Goal: Find specific page/section: Find specific page/section

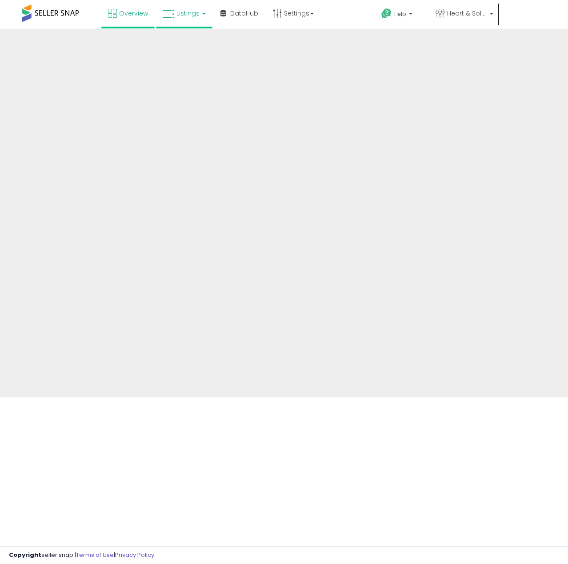
click at [187, 20] on link "Listings" at bounding box center [184, 13] width 56 height 27
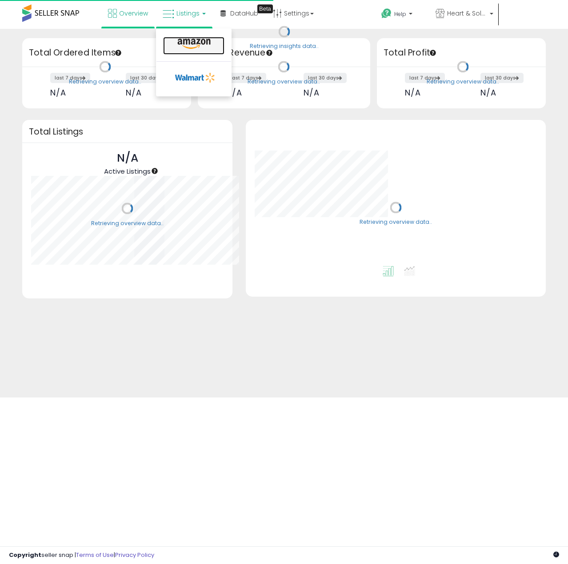
click at [191, 40] on icon at bounding box center [194, 44] width 39 height 12
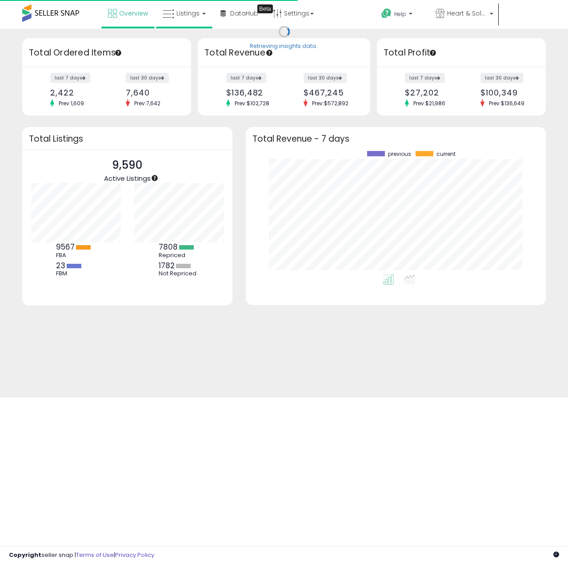
scroll to position [124, 282]
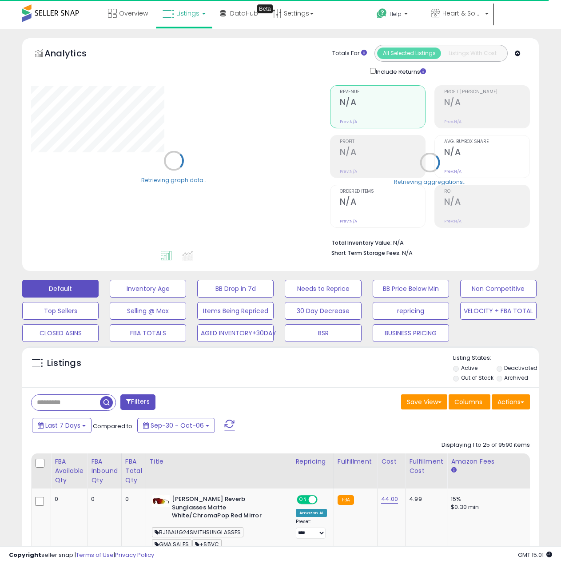
click at [82, 398] on input "text" at bounding box center [66, 403] width 68 height 16
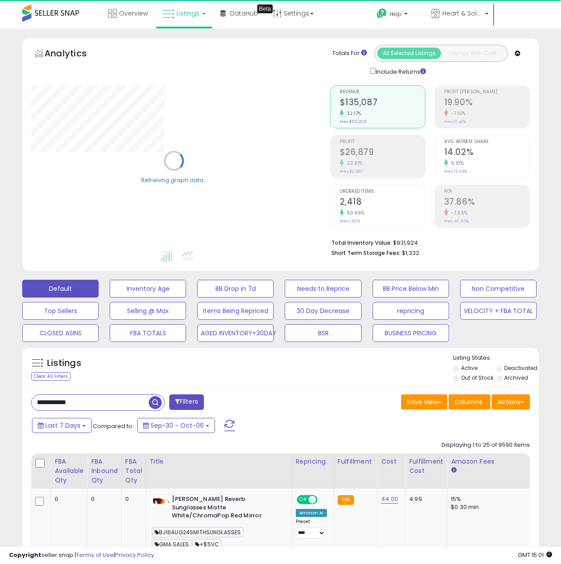
type input "**********"
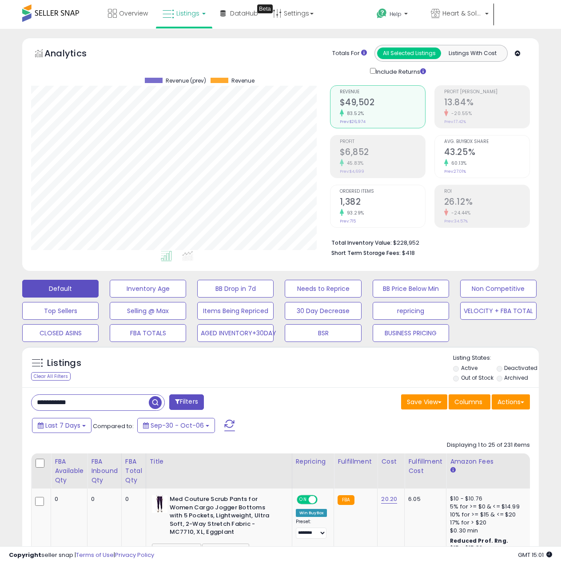
scroll to position [182, 299]
